Goal: Check status: Check status

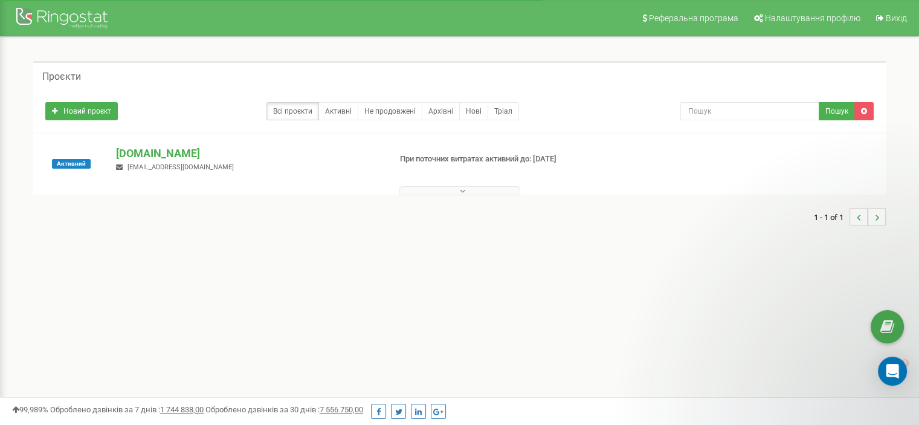
click at [485, 188] on button at bounding box center [459, 190] width 121 height 9
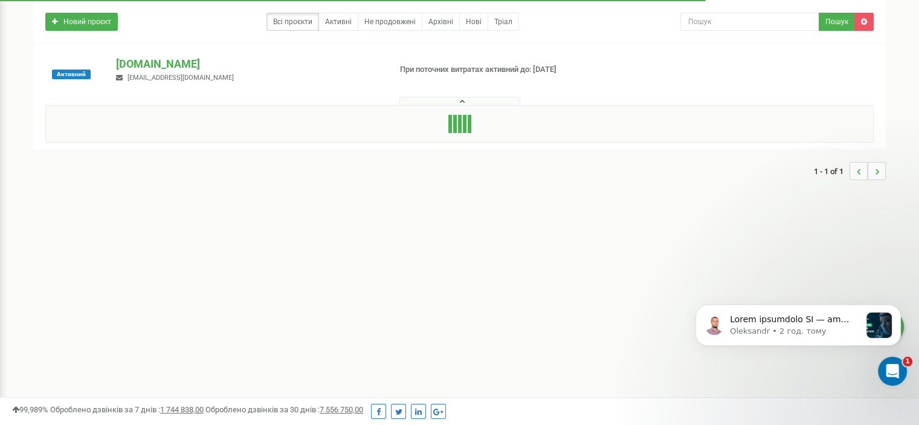
scroll to position [181, 0]
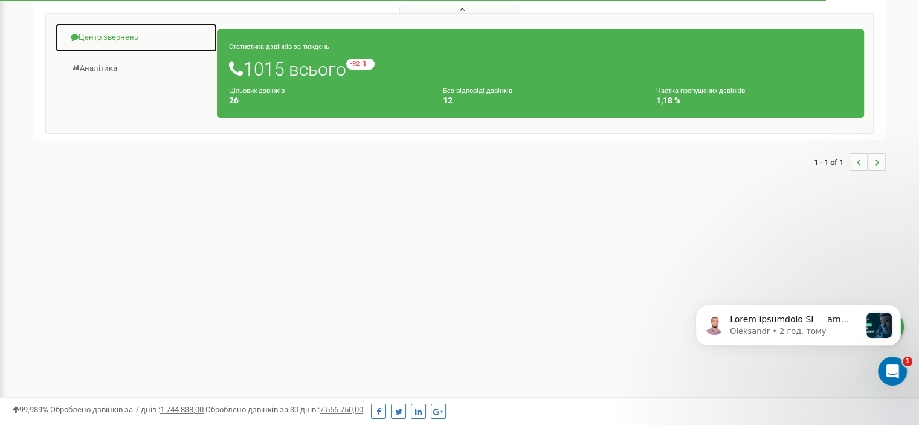
click at [100, 37] on link "Центр звернень" at bounding box center [136, 38] width 163 height 30
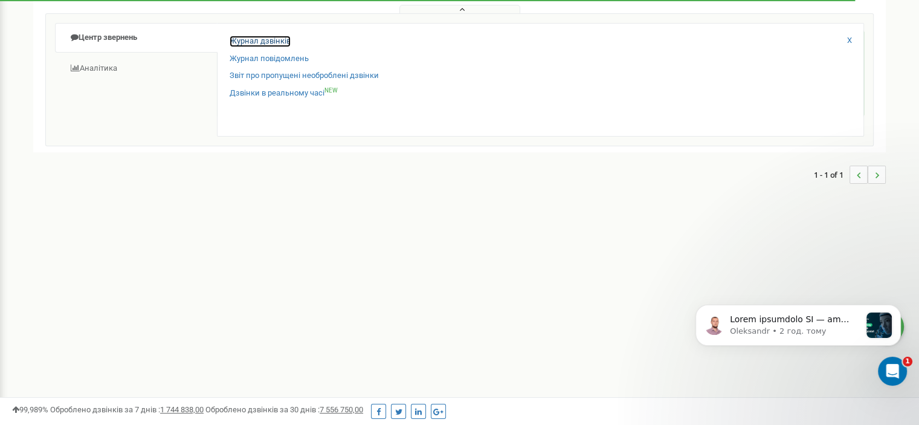
click at [259, 37] on link "Журнал дзвінків" at bounding box center [260, 41] width 61 height 11
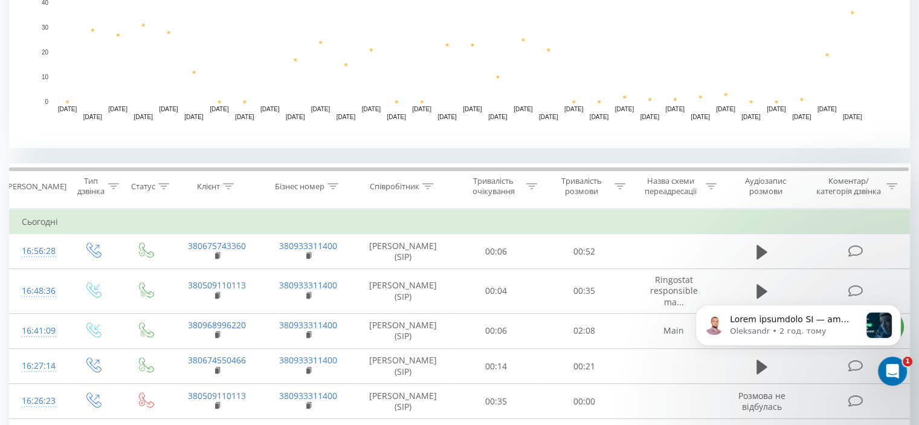
scroll to position [363, 0]
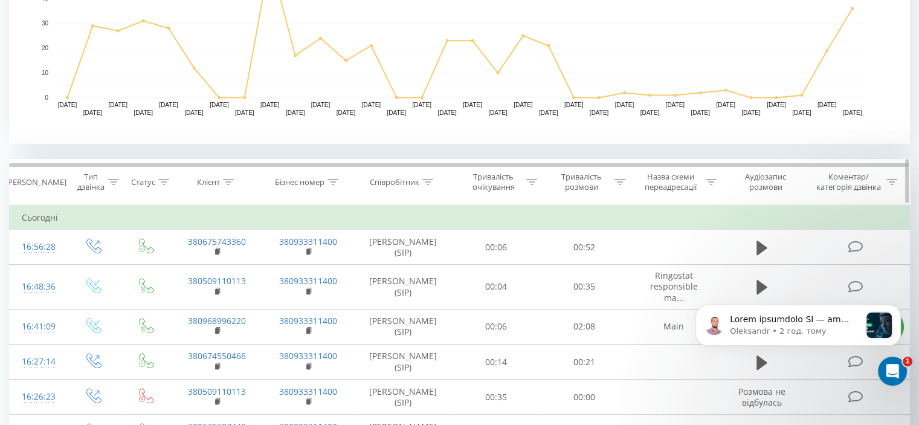
click at [618, 181] on icon at bounding box center [620, 182] width 11 height 6
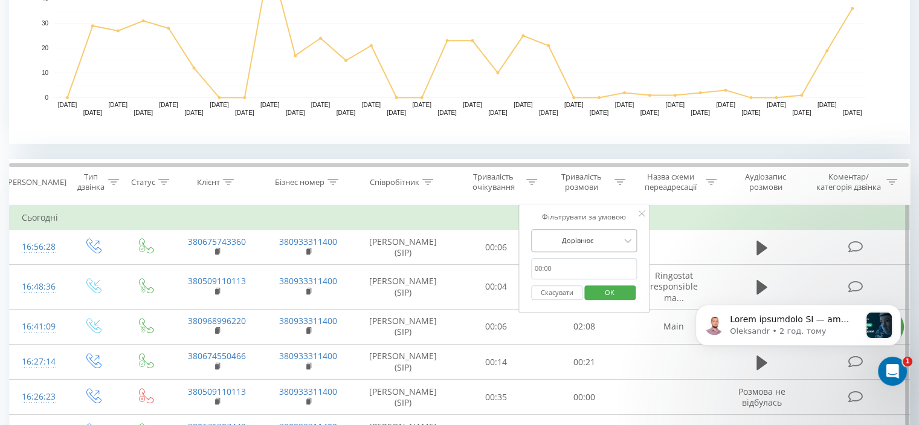
click at [572, 234] on div at bounding box center [578, 239] width 86 height 11
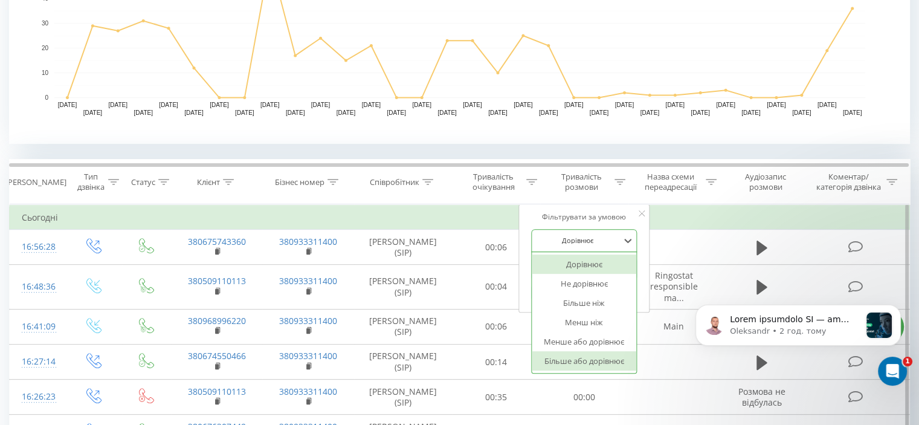
click at [573, 357] on div "Більше або дорівнює" at bounding box center [584, 360] width 105 height 19
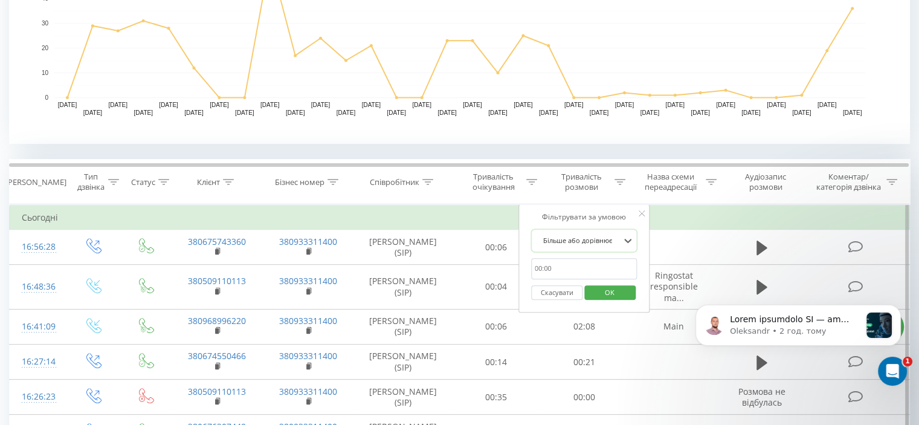
click at [583, 267] on input "text" at bounding box center [584, 268] width 106 height 21
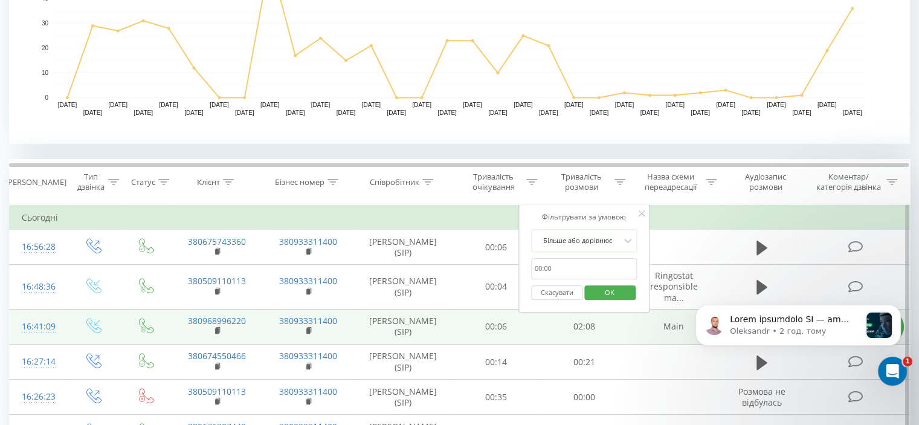
type input "01:00"
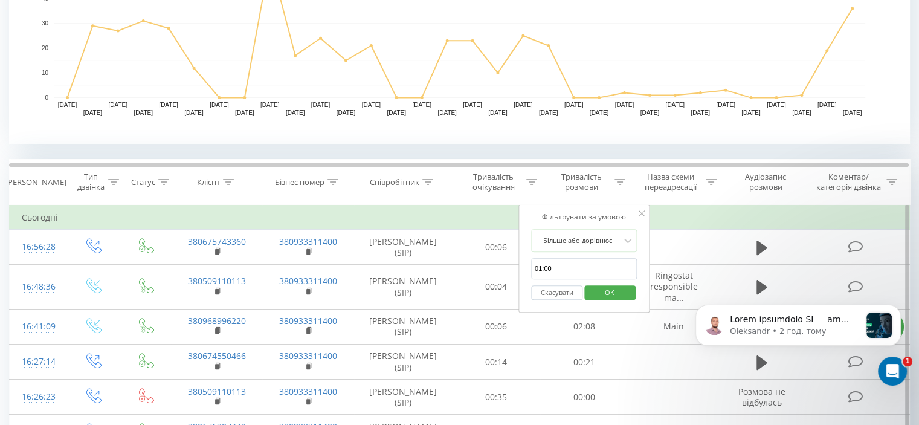
click at [602, 293] on span "OK" at bounding box center [610, 292] width 34 height 19
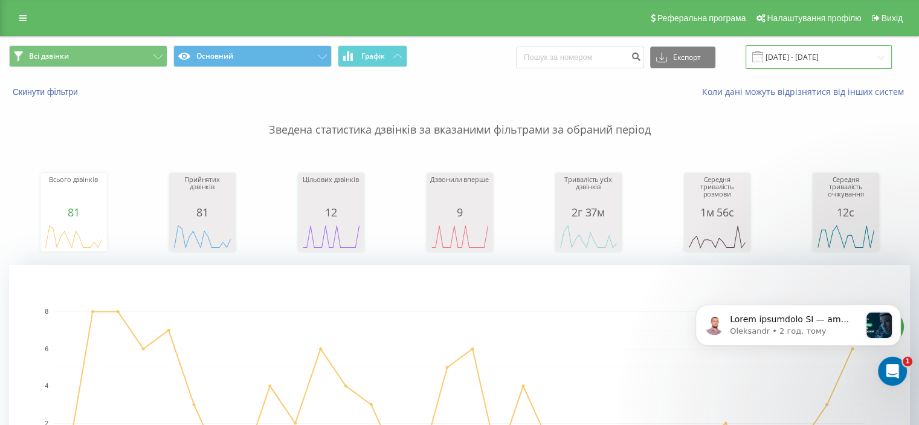
click at [824, 62] on input "[DATE] - [DATE]" at bounding box center [819, 57] width 146 height 24
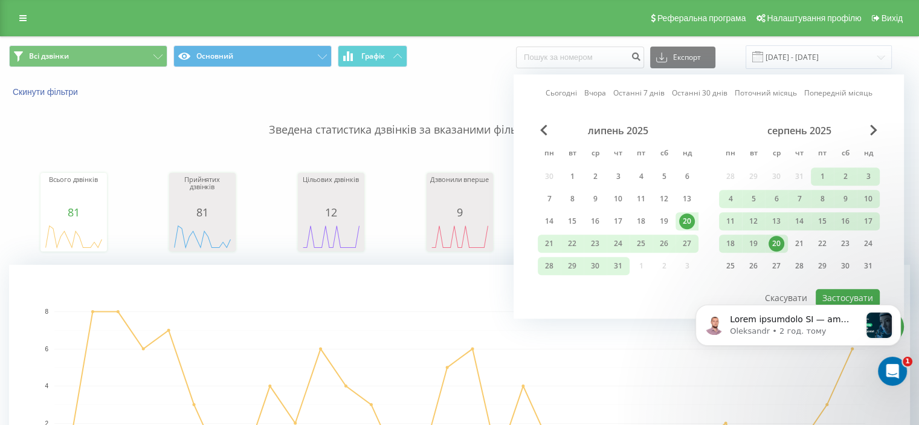
click at [569, 94] on link "Сьогодні" at bounding box center [561, 93] width 31 height 11
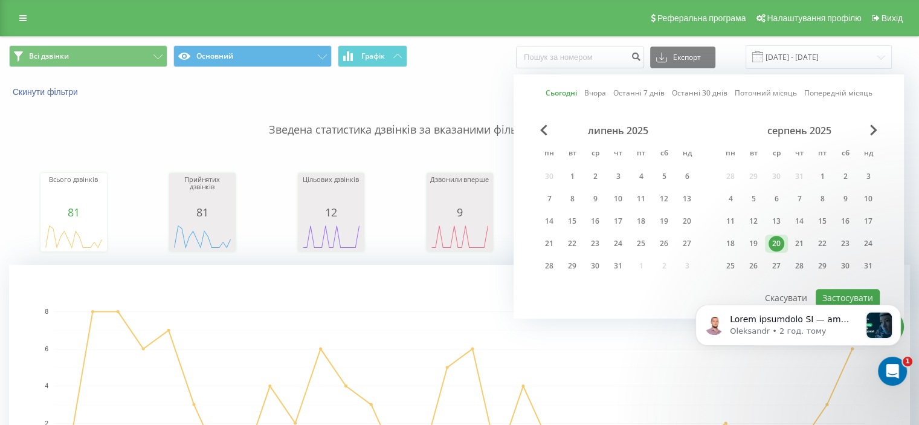
click at [824, 294] on body "Oleksandr • 2 год. тому" at bounding box center [798, 336] width 232 height 102
click at [832, 294] on body "Oleksandr • 2 год. тому" at bounding box center [798, 336] width 232 height 102
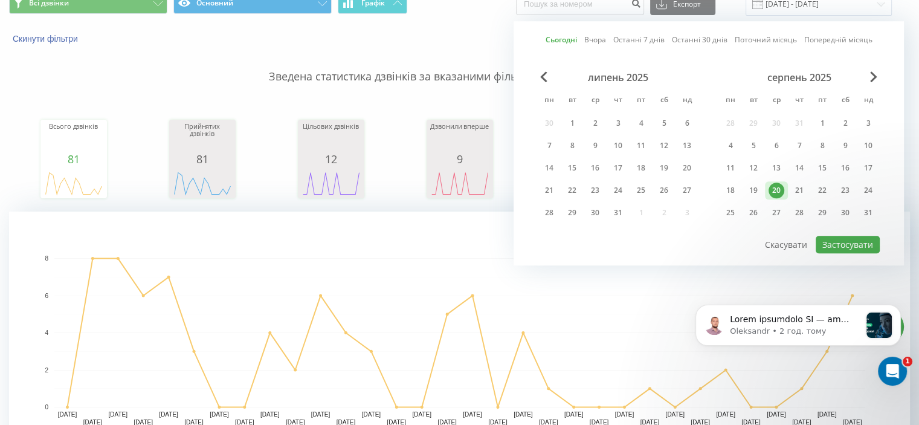
scroll to position [60, 0]
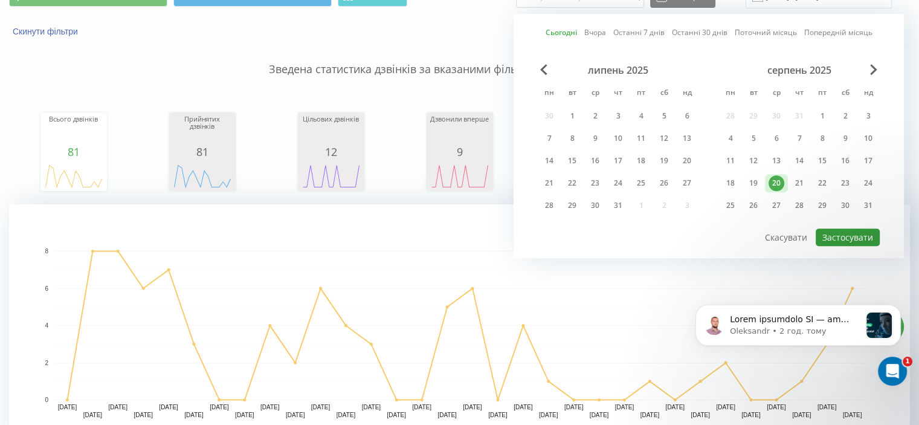
click at [849, 236] on button "Застосувати" at bounding box center [848, 237] width 64 height 18
type input "[DATE] - [DATE]"
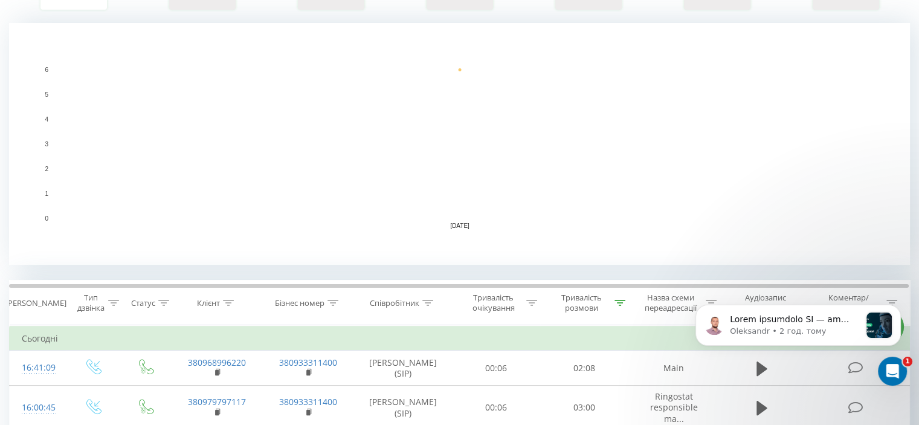
scroll to position [60, 0]
